Goal: Check status

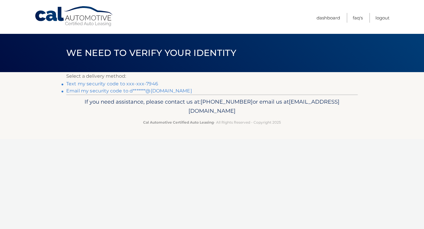
click at [127, 86] on link "Text my security code to xxx-xxx-7946" at bounding box center [112, 84] width 92 height 6
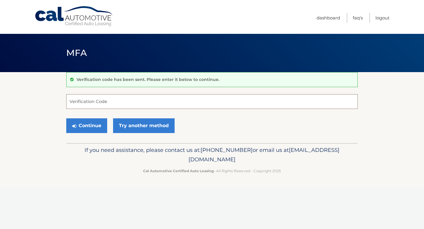
click at [118, 102] on input "Verification Code" at bounding box center [212, 101] width 292 height 15
type input "533571"
click at [79, 121] on button "Continue" at bounding box center [86, 125] width 41 height 15
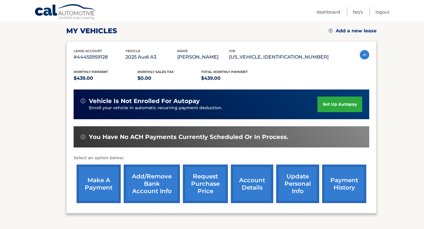
scroll to position [108, 0]
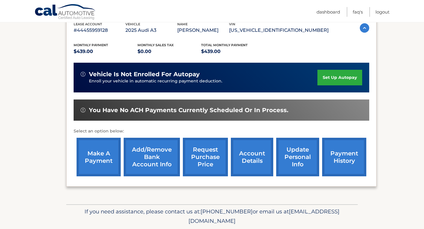
click at [179, 72] on span "vehicle is not enrolled for autopay" at bounding box center [144, 74] width 111 height 7
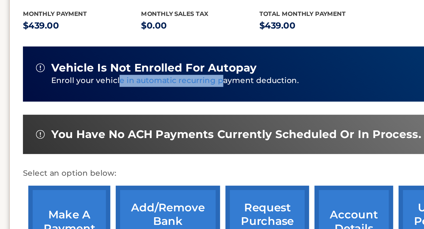
drag, startPoint x: 125, startPoint y: 81, endPoint x: 180, endPoint y: 83, distance: 54.9
click at [180, 83] on p "Enroll your vehicle in automatic recurring payment deduction." at bounding box center [203, 81] width 229 height 6
click at [166, 80] on p "Enroll your vehicle in automatic recurring payment deduction." at bounding box center [203, 81] width 229 height 6
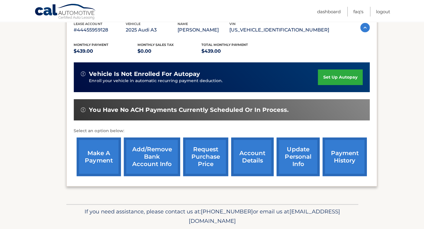
scroll to position [108, 0]
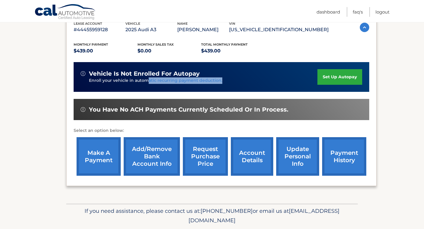
drag, startPoint x: 224, startPoint y: 83, endPoint x: 146, endPoint y: 81, distance: 78.4
click at [146, 81] on p "Enroll your vehicle in automatic recurring payment deduction." at bounding box center [203, 80] width 229 height 6
drag, startPoint x: 87, startPoint y: 80, endPoint x: 195, endPoint y: 77, distance: 107.6
click at [195, 77] on div "vehicle is not enrolled for autopay Enroll your vehicle in automatic recurring …" at bounding box center [199, 77] width 237 height 14
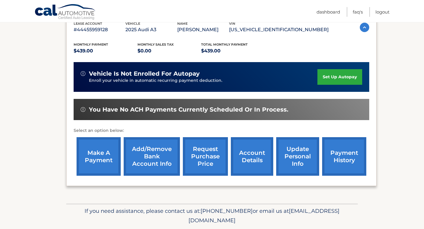
click at [232, 86] on div "vehicle is not enrolled for autopay Enroll your vehicle in automatic recurring …" at bounding box center [222, 77] width 296 height 30
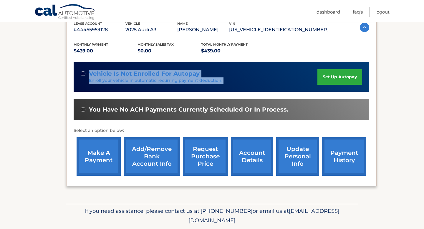
drag, startPoint x: 232, startPoint y: 86, endPoint x: 89, endPoint y: 74, distance: 144.0
click at [89, 74] on div "vehicle is not enrolled for autopay Enroll your vehicle in automatic recurring …" at bounding box center [222, 77] width 296 height 30
copy div "vehicle is not enrolled for autopay Enroll your vehicle in automatic recurring …"
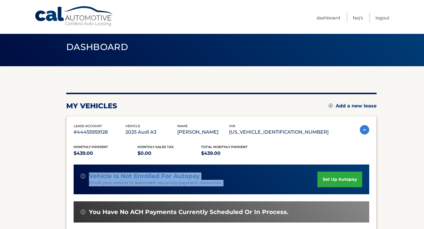
scroll to position [2, 0]
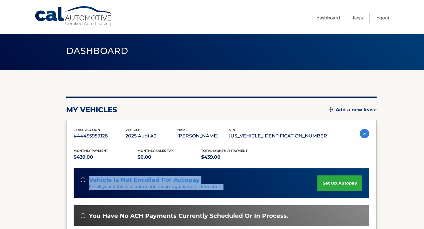
click at [97, 20] on link "Cal Automotive" at bounding box center [74, 16] width 80 height 21
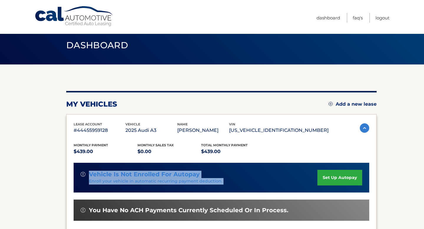
scroll to position [10, 0]
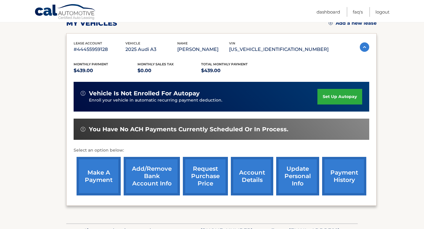
scroll to position [106, 0]
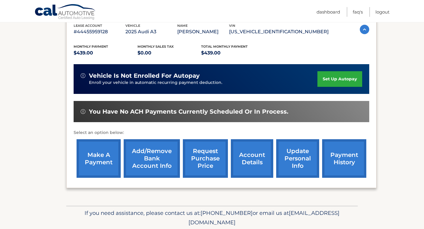
click at [345, 161] on link "payment history" at bounding box center [344, 158] width 44 height 39
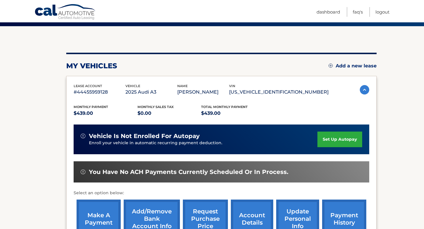
scroll to position [43, 0]
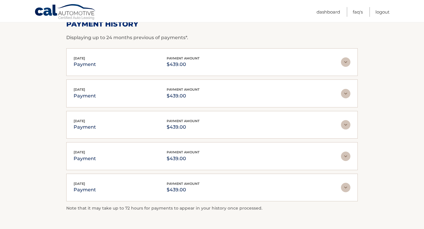
scroll to position [97, 0]
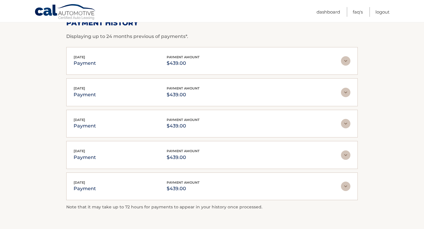
click at [160, 150] on div "[DATE] payment payment amount $439.00" at bounding box center [208, 154] width 268 height 13
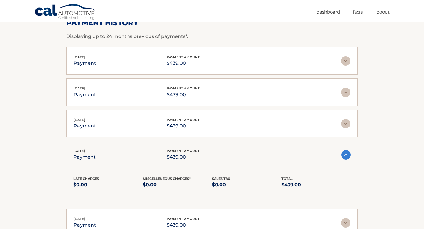
click at [168, 146] on div "[DATE] payment payment amount $439.00 Late Charges $0.00 Miscelleneous Charges*…" at bounding box center [212, 172] width 292 height 62
click at [185, 151] on span "payment amount" at bounding box center [183, 151] width 33 height 4
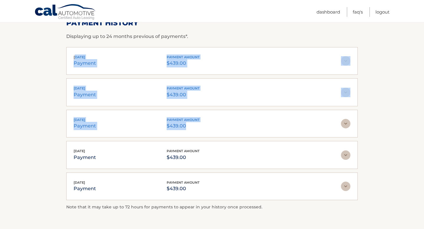
drag, startPoint x: 193, startPoint y: 126, endPoint x: 76, endPoint y: 56, distance: 136.4
click at [76, 56] on div "[DATE] payment payment amount $439.00 Late Charges $0.00 Miscelleneous Charges*…" at bounding box center [212, 123] width 292 height 153
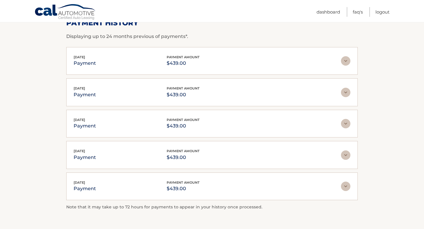
click at [59, 58] on section "Account Details | #44455959128 Back to Dashboard Payment History Displaying up …" at bounding box center [212, 103] width 424 height 254
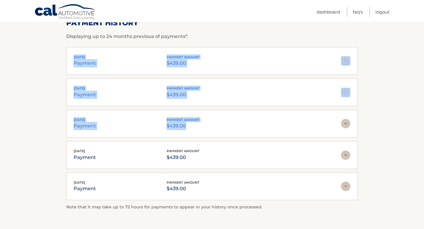
drag, startPoint x: 66, startPoint y: 58, endPoint x: 189, endPoint y: 125, distance: 139.7
click at [189, 125] on div "[DATE] payment payment amount $439.00 Late Charges $0.00 Miscelleneous Charges*…" at bounding box center [212, 123] width 292 height 153
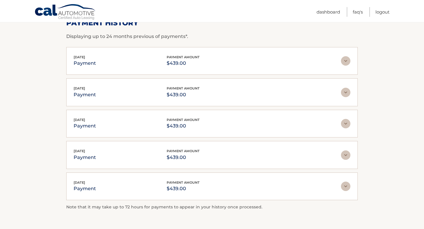
click at [32, 139] on section "Account Details | #44455959128 Back to Dashboard Payment History Displaying up …" at bounding box center [212, 103] width 424 height 254
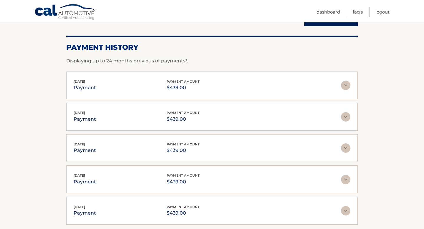
scroll to position [72, 0]
